Goal: Task Accomplishment & Management: Use online tool/utility

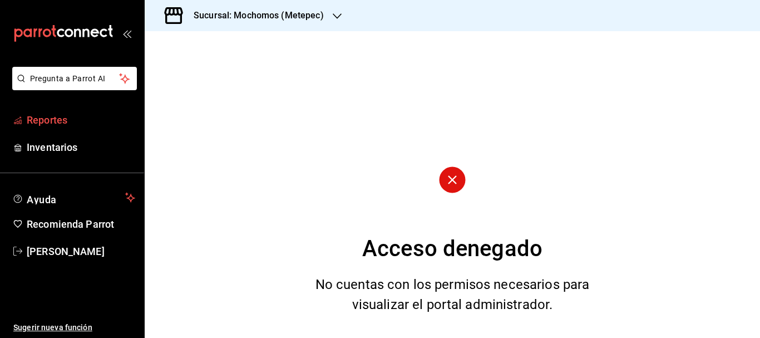
click at [91, 122] on span "Reportes" at bounding box center [81, 119] width 109 height 15
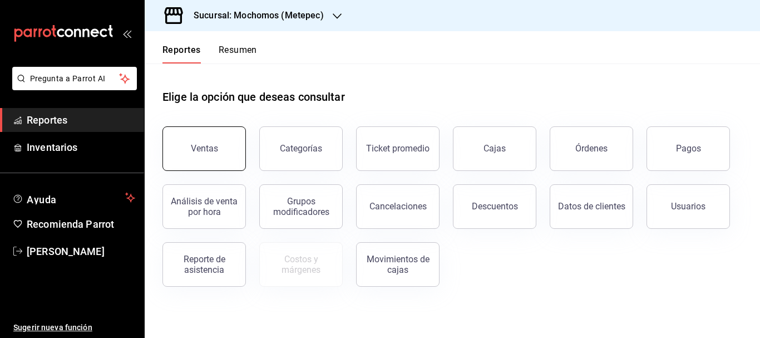
click at [204, 141] on button "Ventas" at bounding box center [203, 148] width 83 height 45
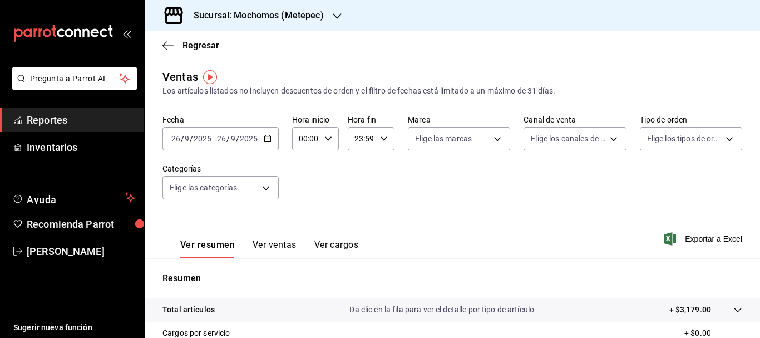
click at [178, 136] on input "26" at bounding box center [176, 138] width 10 height 9
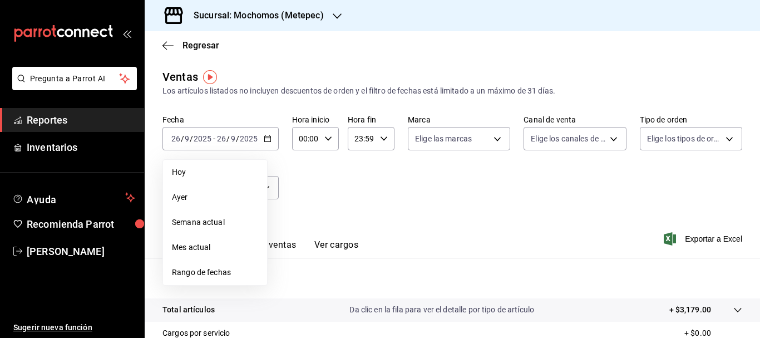
click at [215, 268] on span "Rango de fechas" at bounding box center [215, 273] width 86 height 12
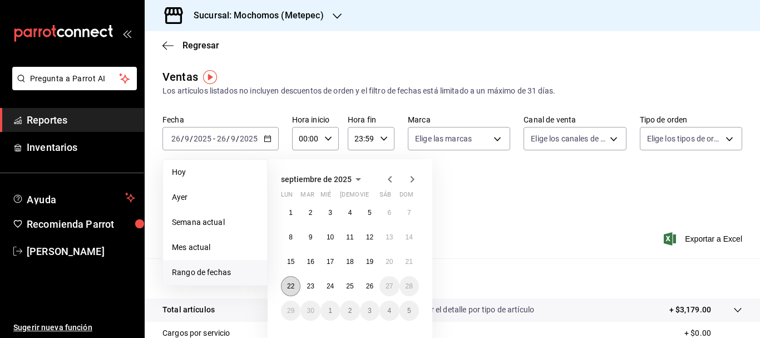
click at [290, 281] on button "22" at bounding box center [290, 286] width 19 height 20
click at [371, 289] on abbr "26" at bounding box center [369, 286] width 7 height 8
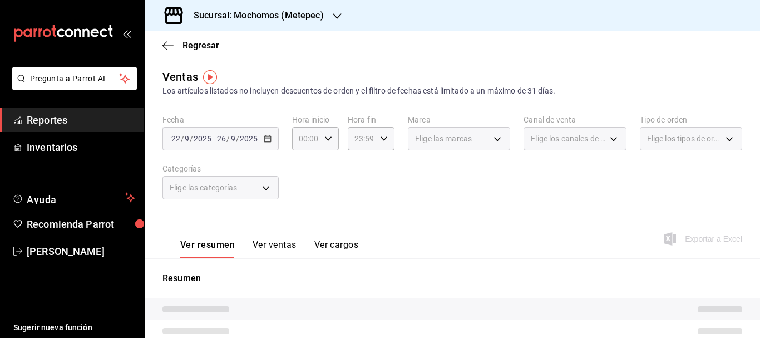
click at [500, 140] on div "Elige las marcas" at bounding box center [459, 138] width 102 height 23
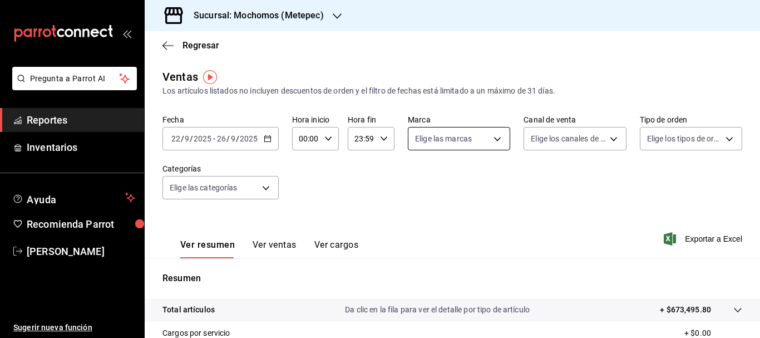
click at [500, 140] on body "Pregunta a Parrot AI Reportes Inventarios Ayuda Recomienda Parrot [PERSON_NAME]…" at bounding box center [380, 169] width 760 height 338
click at [418, 179] on input "checkbox" at bounding box center [417, 182] width 10 height 10
checkbox input "true"
type input "2365f74e-aa6b-4392-bdf2-72765591bddf"
checkbox input "true"
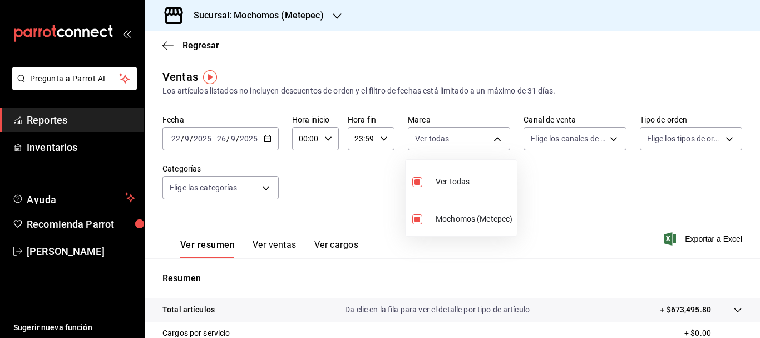
click at [554, 145] on div at bounding box center [380, 169] width 760 height 338
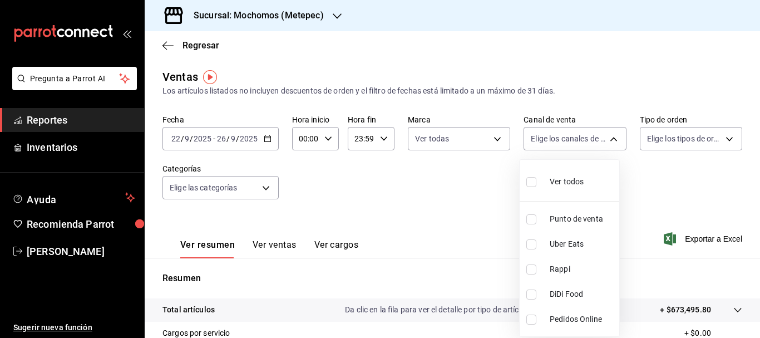
click at [554, 145] on body "Pregunta a Parrot AI Reportes Inventarios Ayuda Recomienda Parrot [PERSON_NAME]…" at bounding box center [380, 169] width 760 height 338
click at [532, 183] on input "checkbox" at bounding box center [531, 182] width 10 height 10
checkbox input "true"
type input "PARROT,UBER_EATS,RAPPI,DIDI_FOOD,ONLINE"
checkbox input "true"
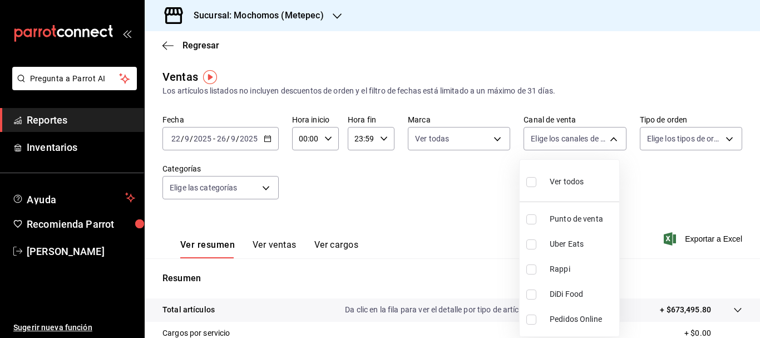
checkbox input "true"
click at [685, 140] on div at bounding box center [380, 169] width 760 height 338
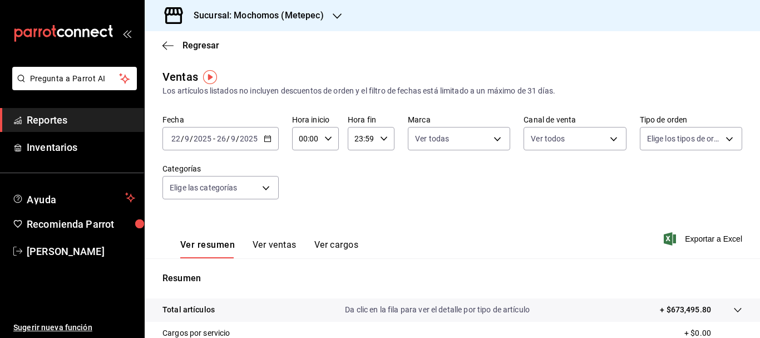
click at [685, 140] on body "Pregunta a Parrot AI Reportes Inventarios Ayuda Recomienda Parrot [PERSON_NAME]…" at bounding box center [380, 169] width 760 height 338
click at [649, 184] on input "checkbox" at bounding box center [646, 182] width 10 height 10
checkbox input "true"
type input "3a236ed8-2e24-47ca-8e59-ead494492482,da8509e8-5fca-4f62-958e-973104937870,EXTER…"
checkbox input "true"
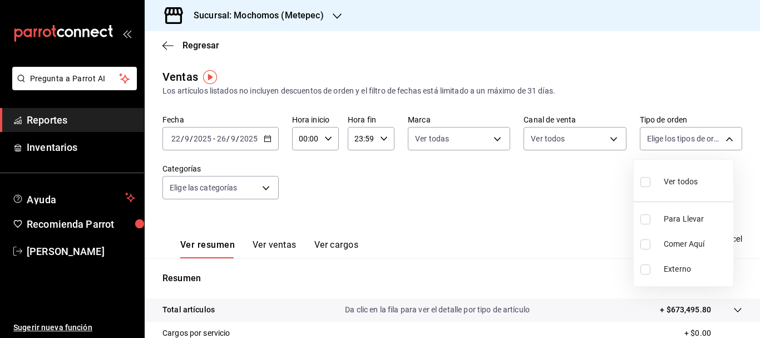
checkbox input "true"
click at [249, 192] on div at bounding box center [380, 169] width 760 height 338
click at [249, 192] on body "Pregunta a Parrot AI Reportes Inventarios Ayuda Recomienda Parrot [PERSON_NAME]…" at bounding box center [380, 169] width 760 height 338
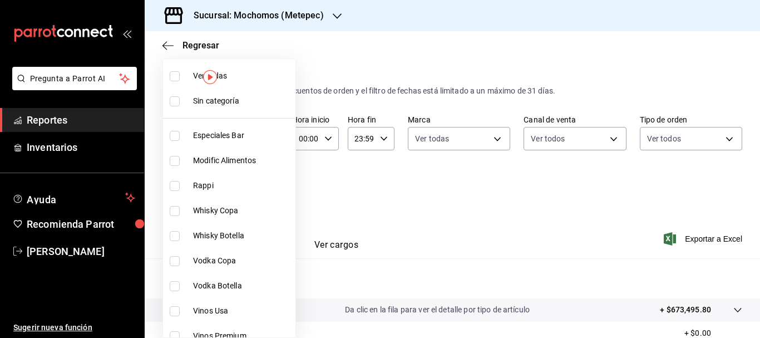
click at [176, 102] on input "checkbox" at bounding box center [175, 101] width 10 height 10
checkbox input "true"
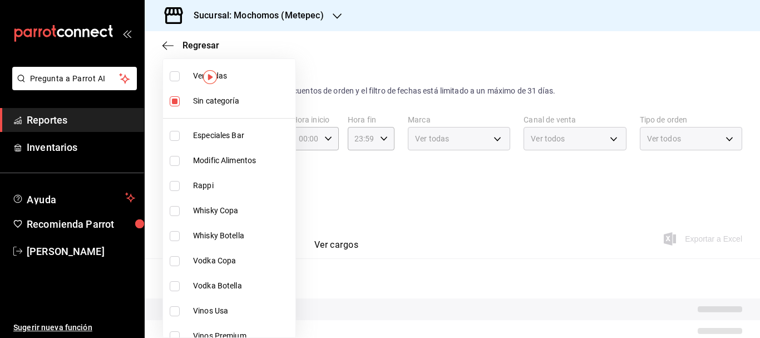
click at [174, 80] on input "checkbox" at bounding box center [175, 76] width 10 height 10
checkbox input "true"
type input "c9cbc288-c827-488d-81f5-370afefb1912,46081463-7037-4dd2-a9ab-e56ff6a8fa7c,bf958…"
checkbox input "true"
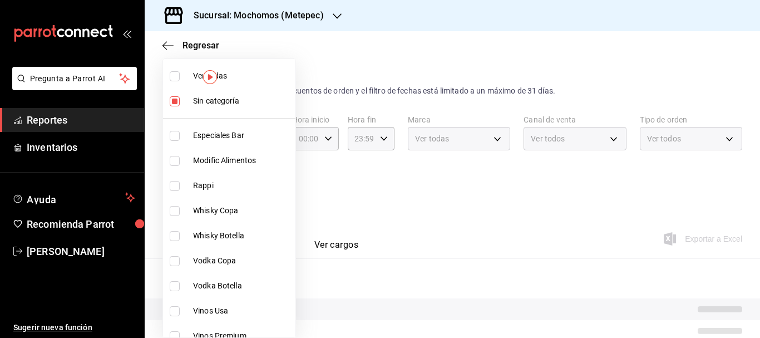
checkbox input "true"
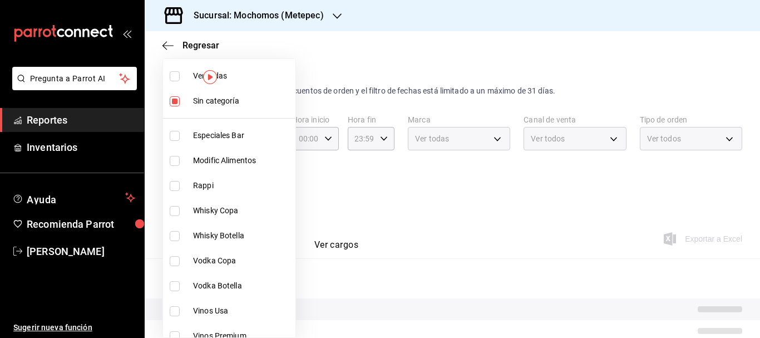
checkbox input "true"
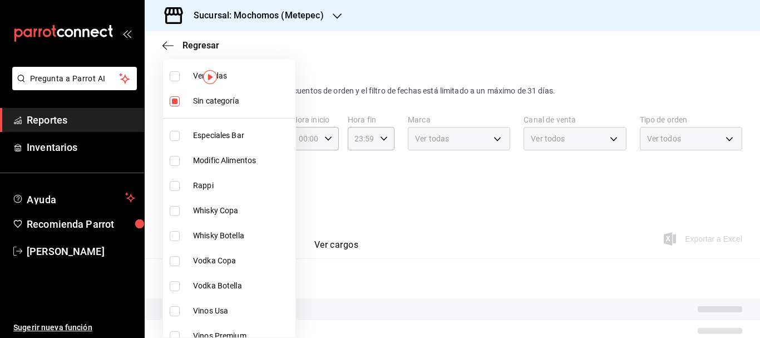
checkbox input "true"
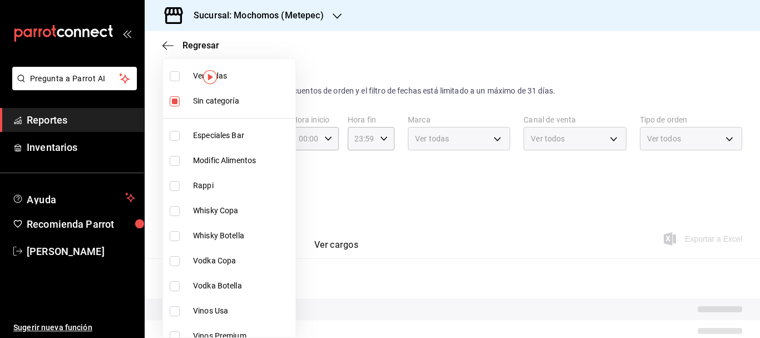
checkbox input "true"
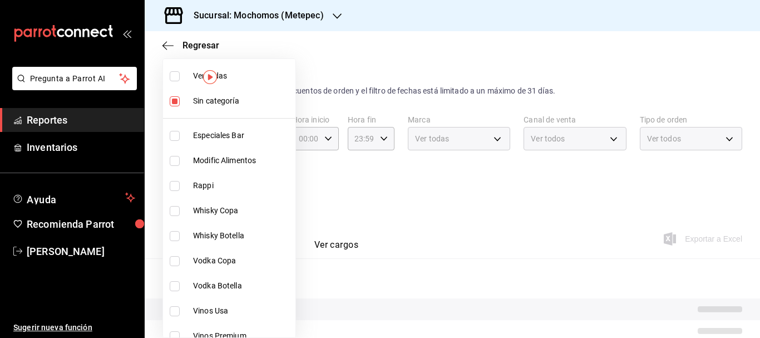
checkbox input "true"
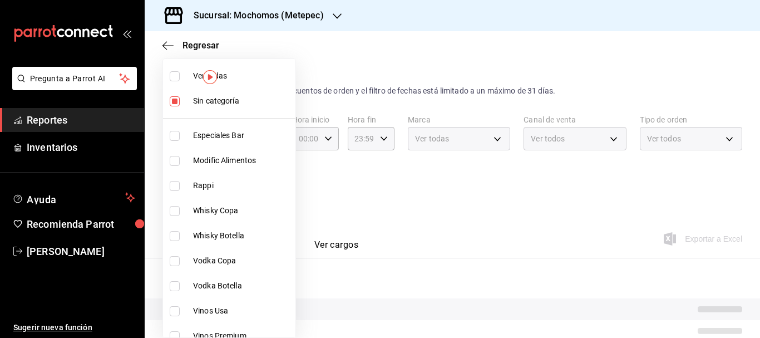
checkbox input "true"
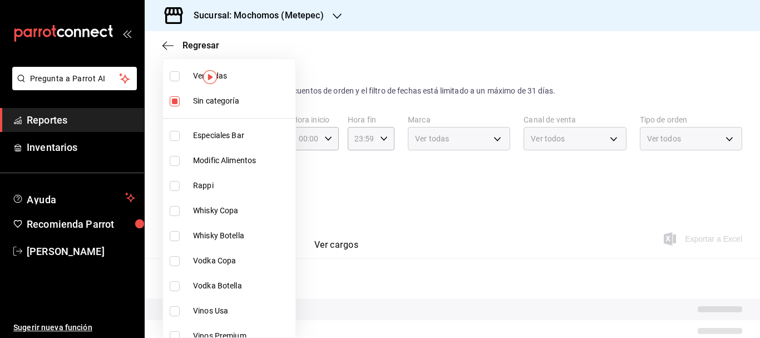
checkbox input "true"
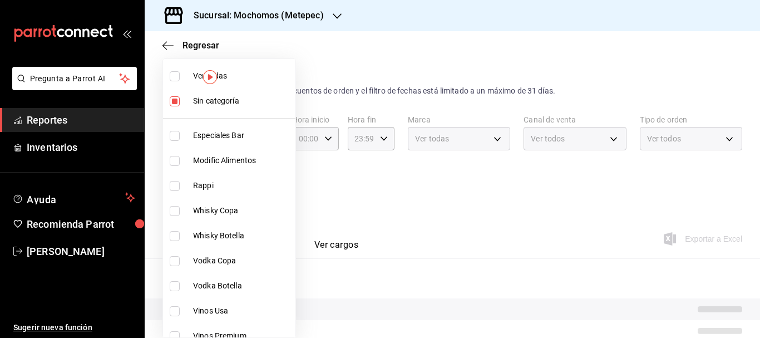
checkbox input "true"
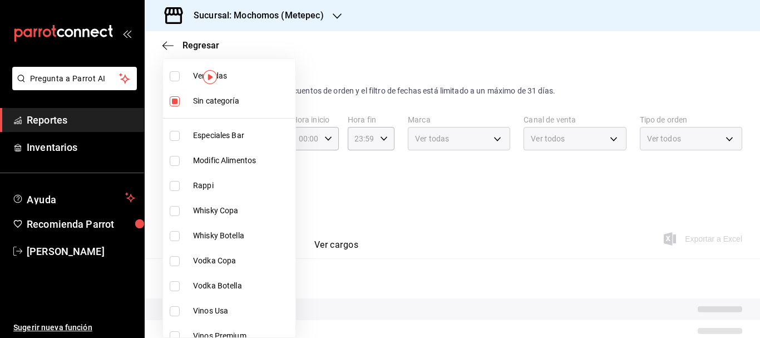
checkbox input "true"
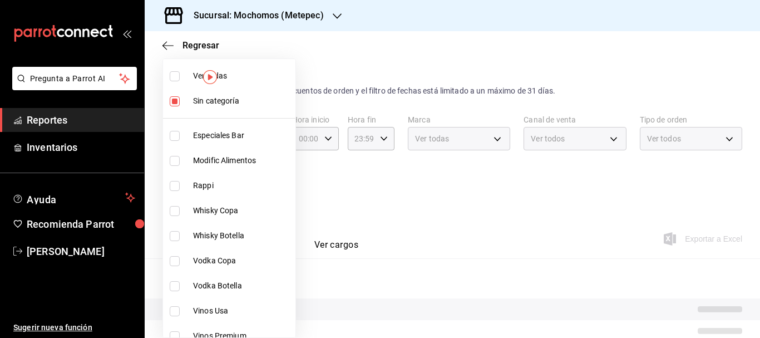
checkbox input "true"
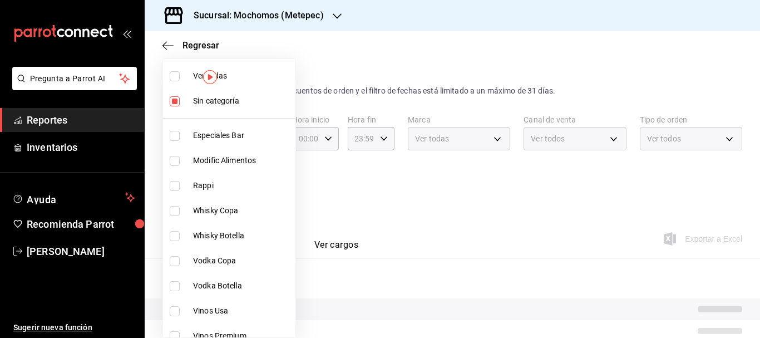
checkbox input "true"
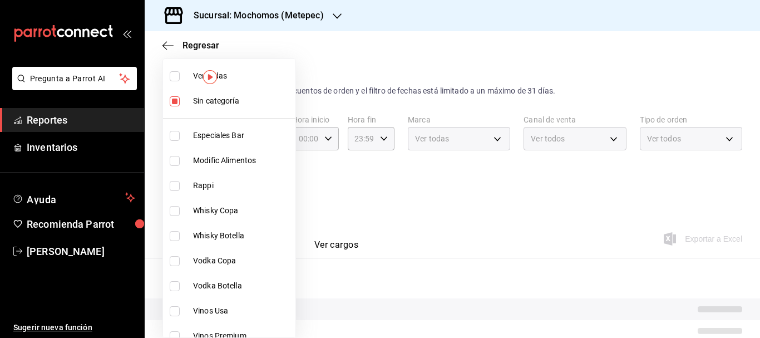
checkbox input "true"
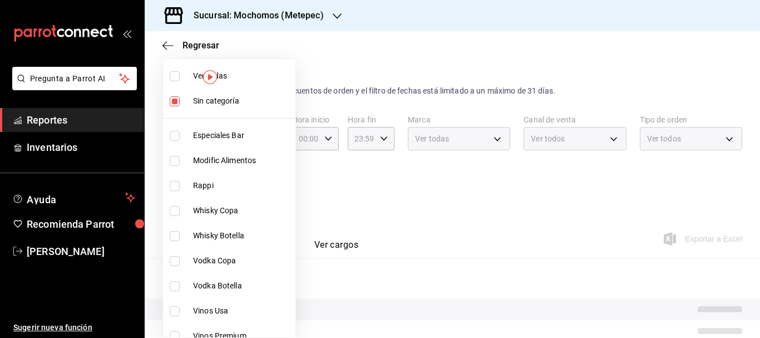
checkbox input "true"
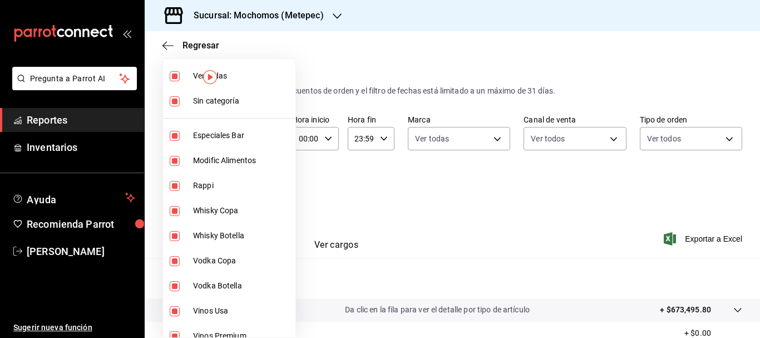
click at [631, 222] on div at bounding box center [380, 169] width 760 height 338
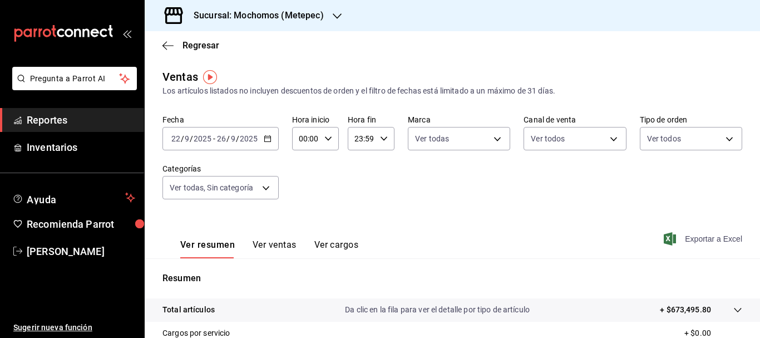
click at [683, 242] on span "Exportar a Excel" at bounding box center [704, 238] width 76 height 13
